Goal: Transaction & Acquisition: Purchase product/service

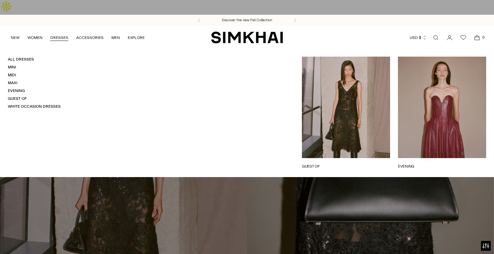
click at [59, 30] on link "DRESSES" at bounding box center [59, 37] width 18 height 14
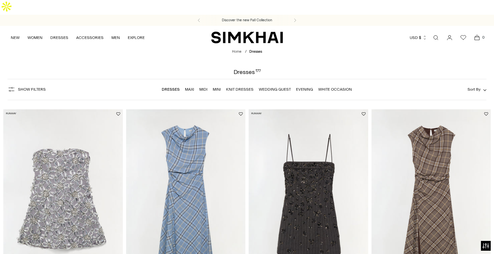
click at [43, 87] on span "Show Filters" at bounding box center [32, 89] width 28 height 5
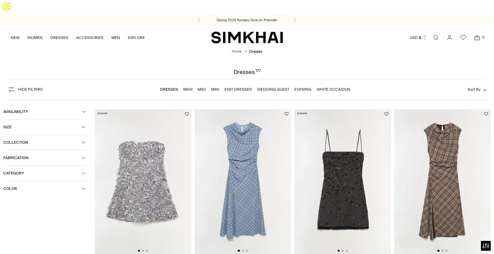
click at [24, 186] on span "Color" at bounding box center [42, 188] width 78 height 5
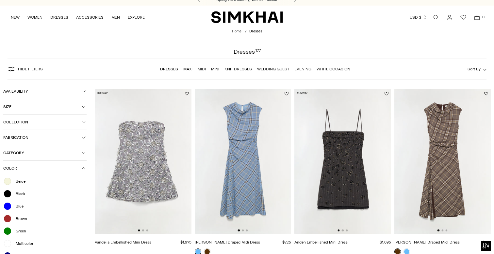
scroll to position [21, 0]
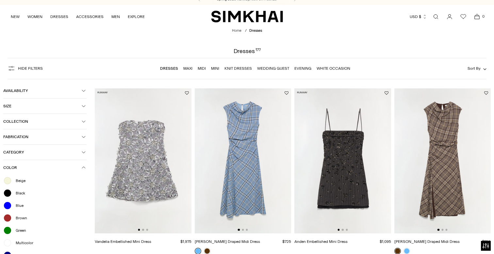
click at [21, 177] on span "Beige" at bounding box center [19, 180] width 14 height 6
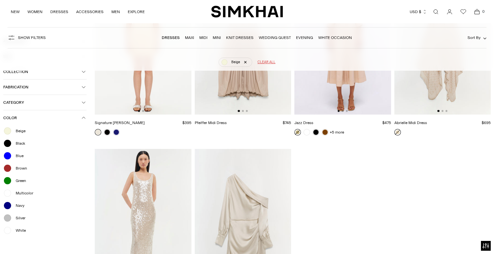
scroll to position [182, 0]
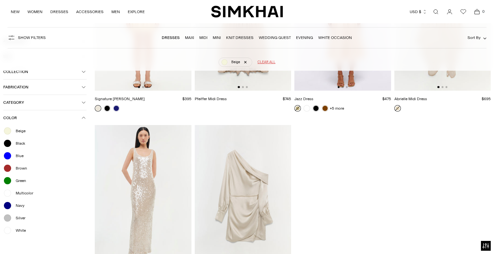
click at [21, 228] on span "White" at bounding box center [19, 230] width 14 height 6
